Goal: Task Accomplishment & Management: Use online tool/utility

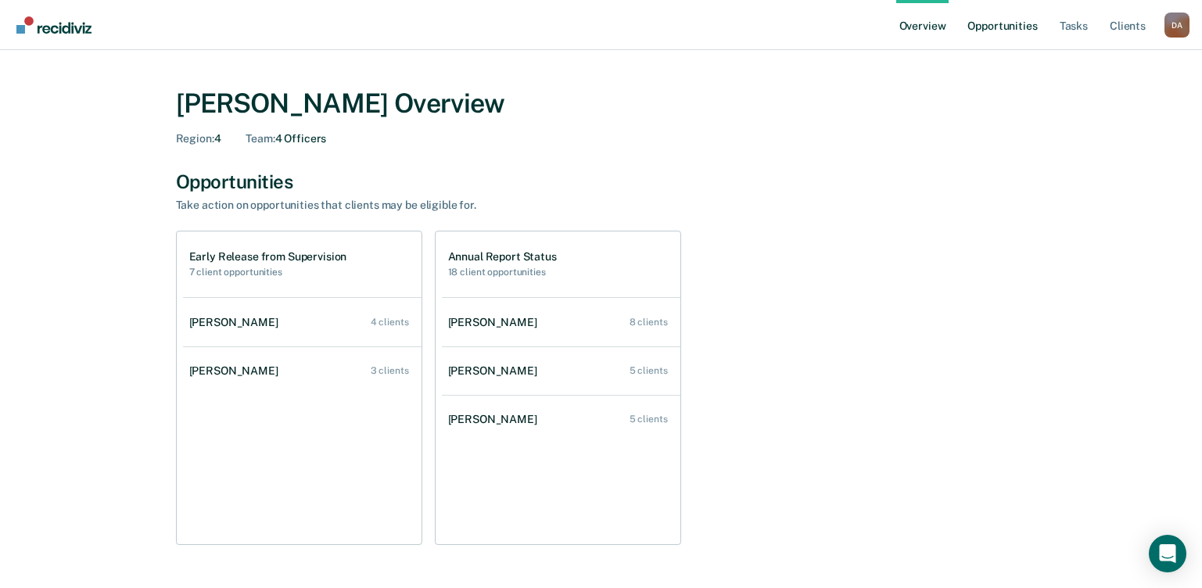
click at [1022, 26] on link "Opportunities" at bounding box center [1003, 25] width 76 height 50
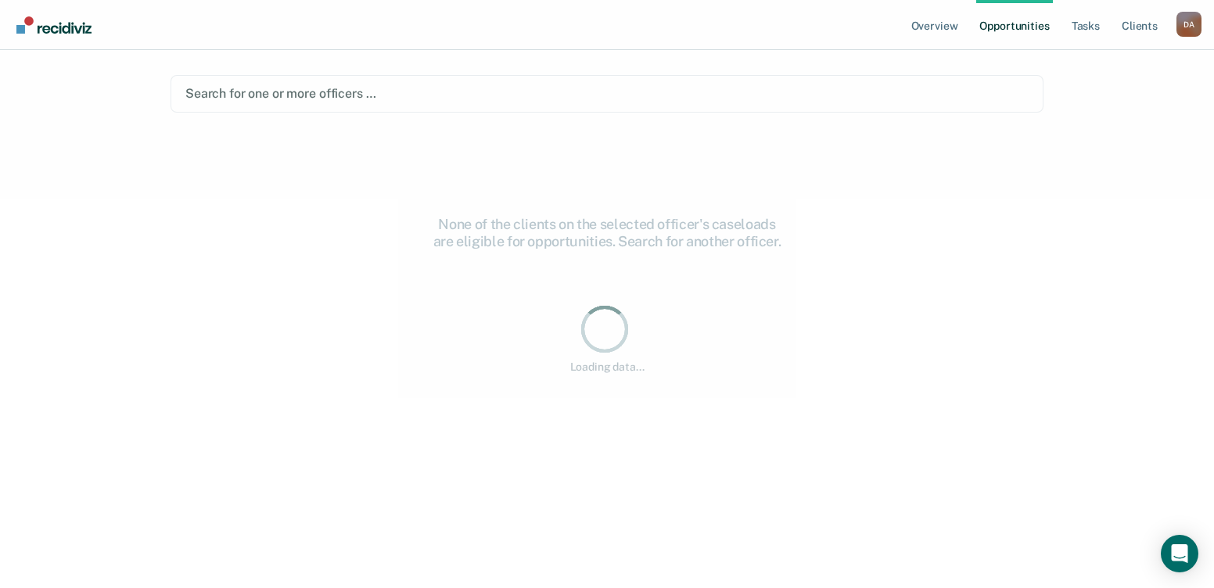
click at [1065, 24] on ul "Overview Opportunities Tasks Client s" at bounding box center [1042, 25] width 268 height 50
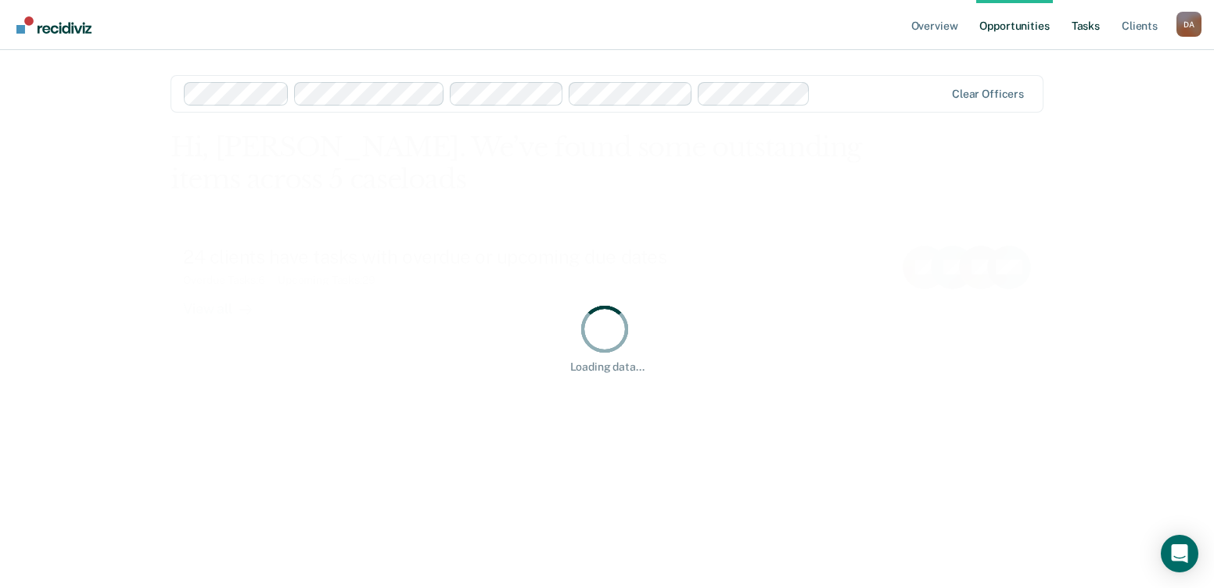
click at [1083, 22] on link "Tasks" at bounding box center [1086, 25] width 34 height 50
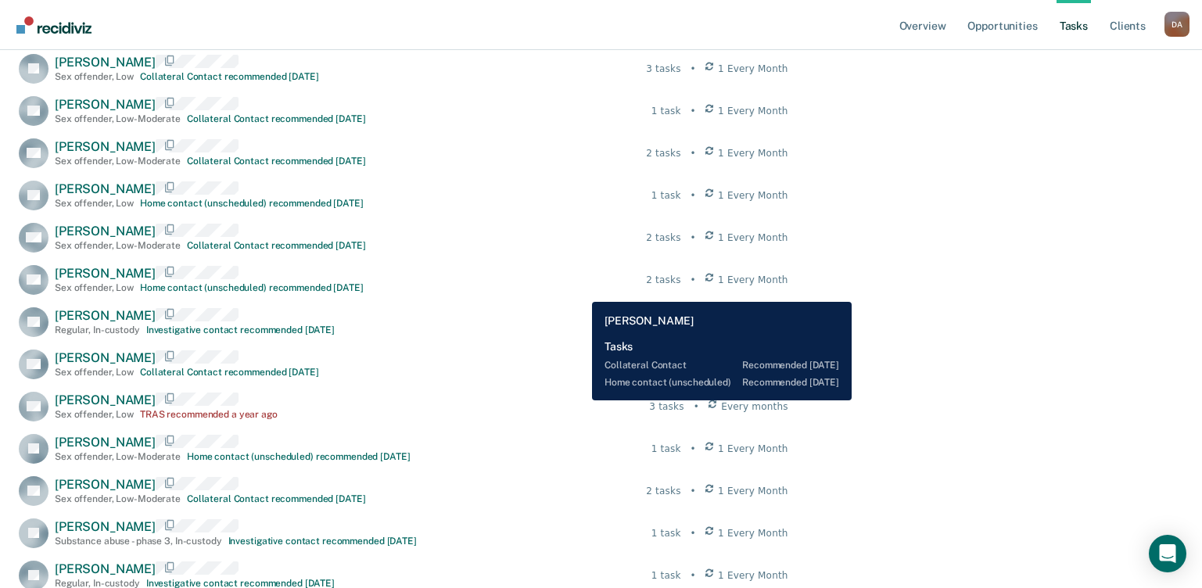
scroll to position [828, 0]
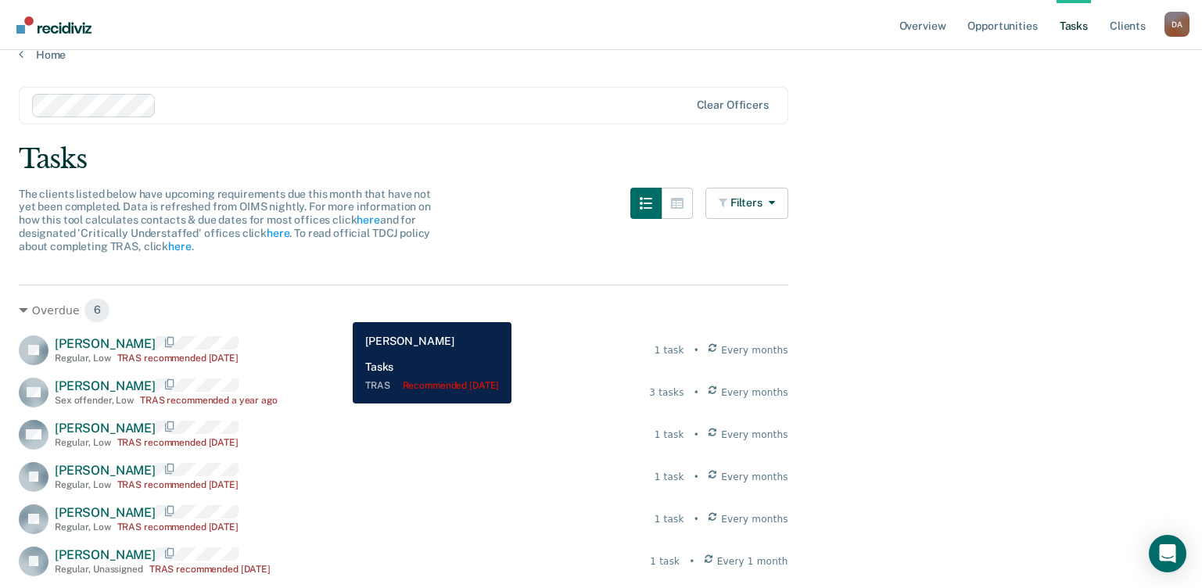
scroll to position [0, 0]
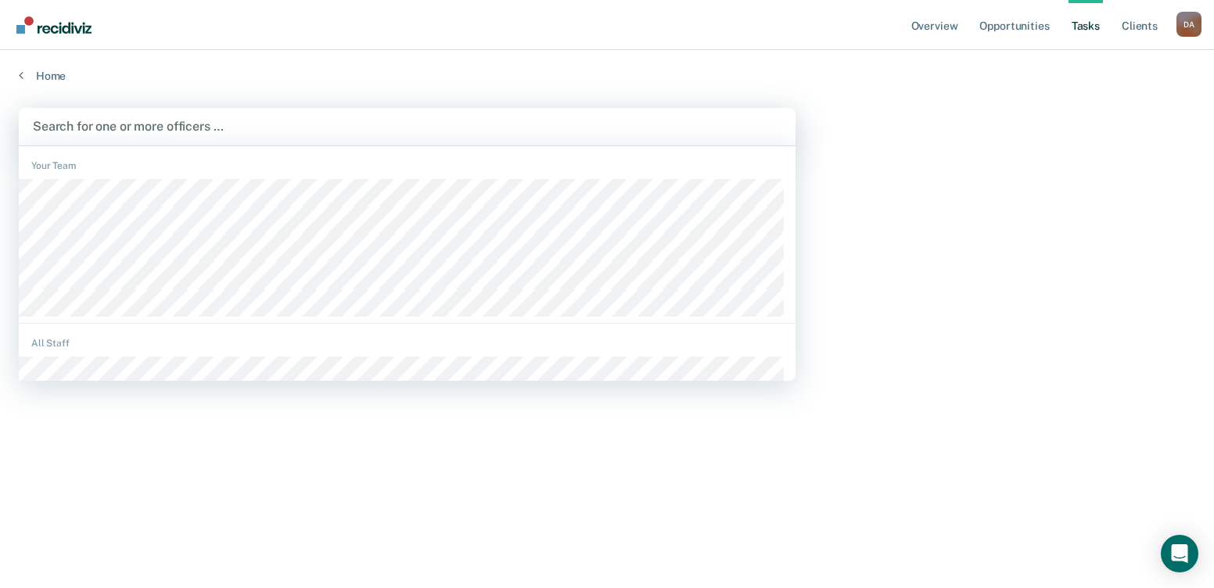
drag, startPoint x: 307, startPoint y: 137, endPoint x: 71, endPoint y: 135, distance: 236.3
click at [306, 137] on div "Search for one or more officers …" at bounding box center [407, 126] width 752 height 21
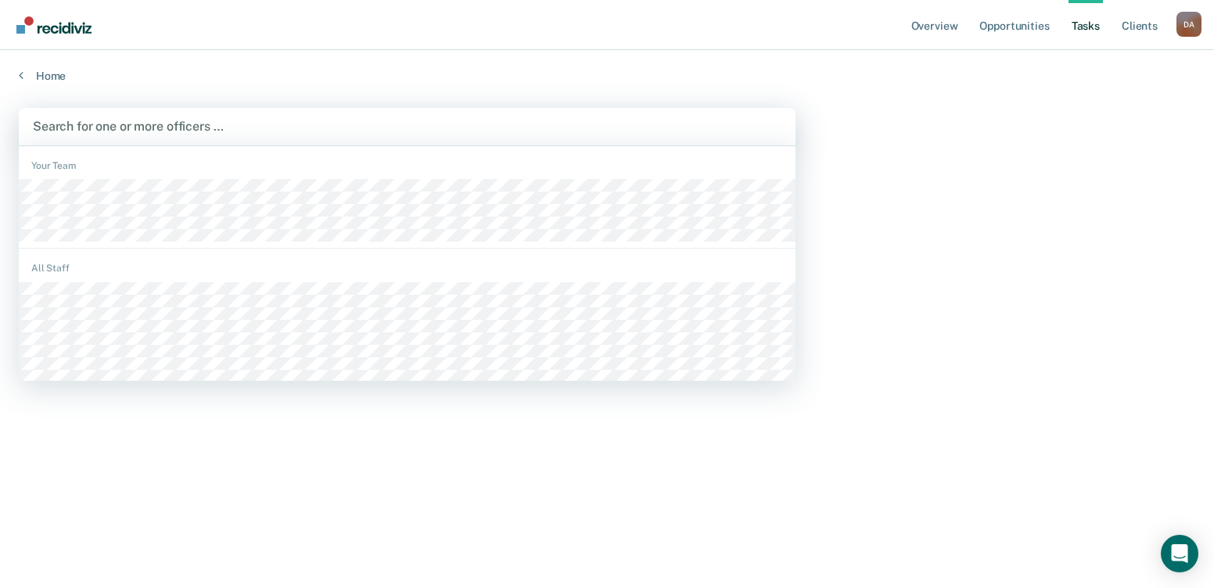
click at [180, 130] on div at bounding box center [407, 126] width 749 height 18
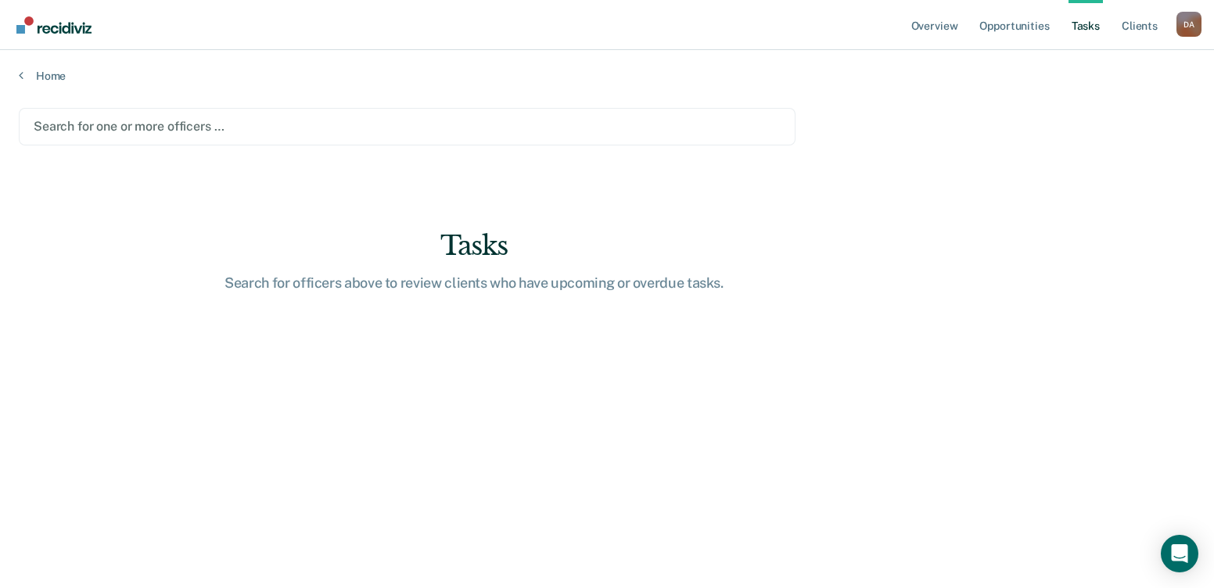
click at [94, 131] on div at bounding box center [407, 126] width 747 height 18
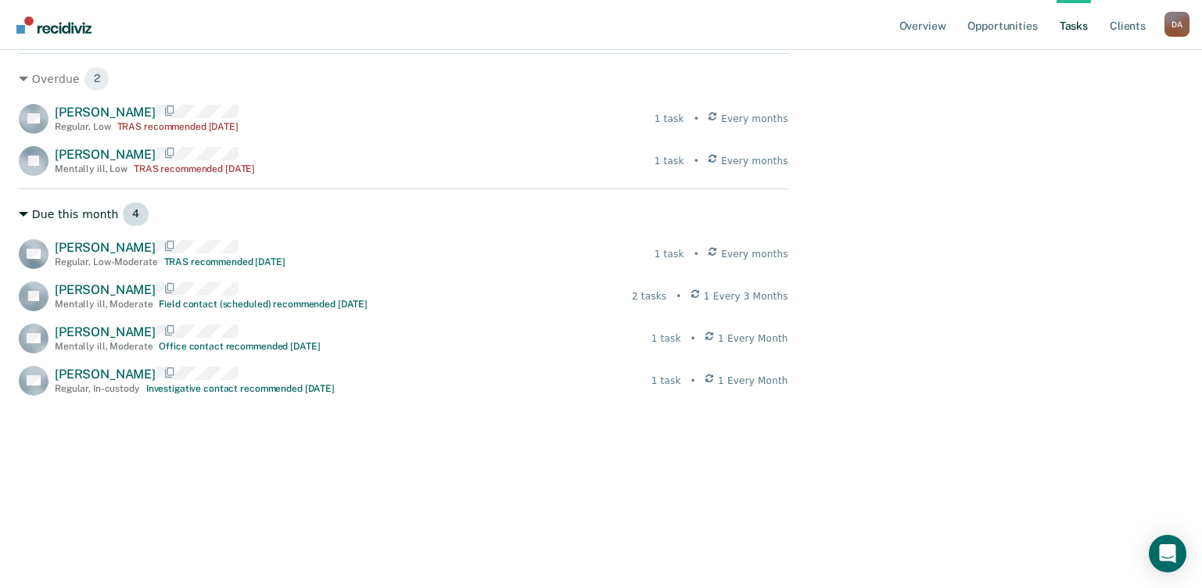
scroll to position [255, 0]
click at [464, 451] on div "Overdue 2 EB [PERSON_NAME] Regular , Low TRAS recommended [DATE] 1 task • Every…" at bounding box center [404, 321] width 770 height 536
